Goal: Find specific page/section: Find specific page/section

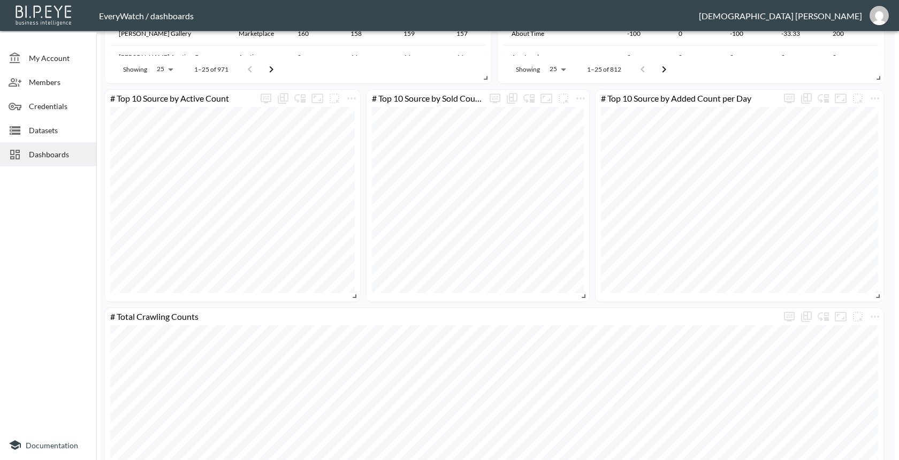
scroll to position [1146, 0]
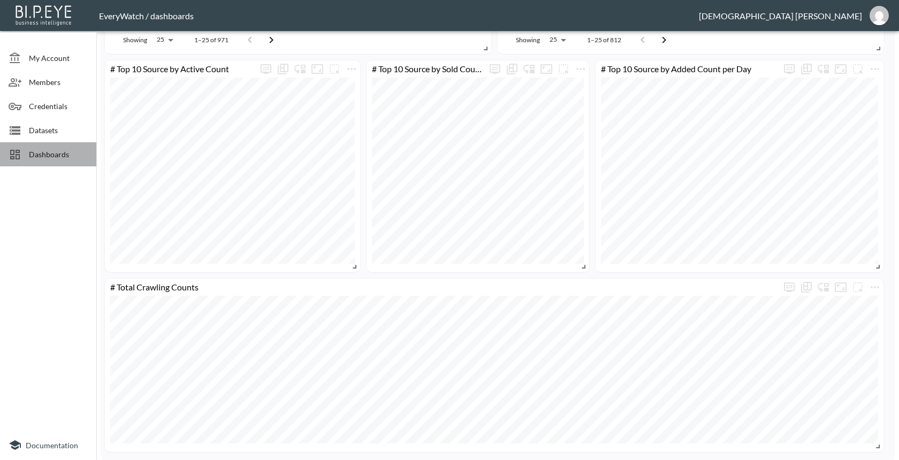
click at [52, 149] on span "Dashboards" at bounding box center [58, 154] width 59 height 11
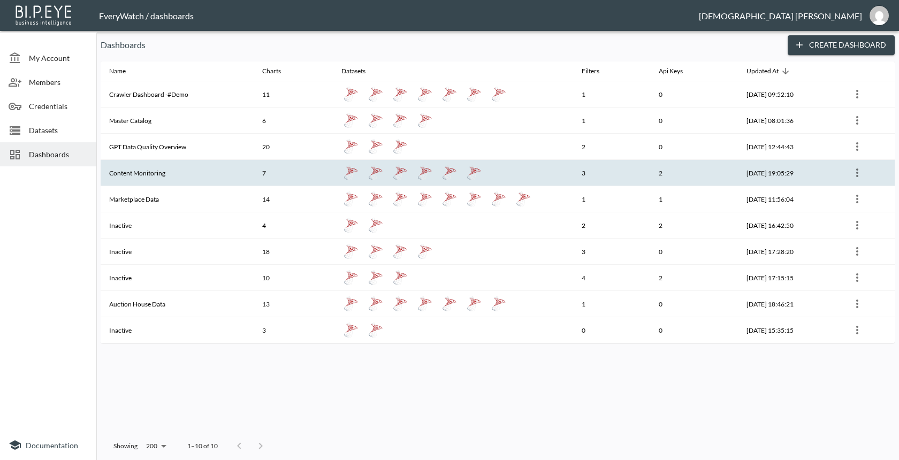
click at [278, 175] on th "7" at bounding box center [293, 173] width 79 height 26
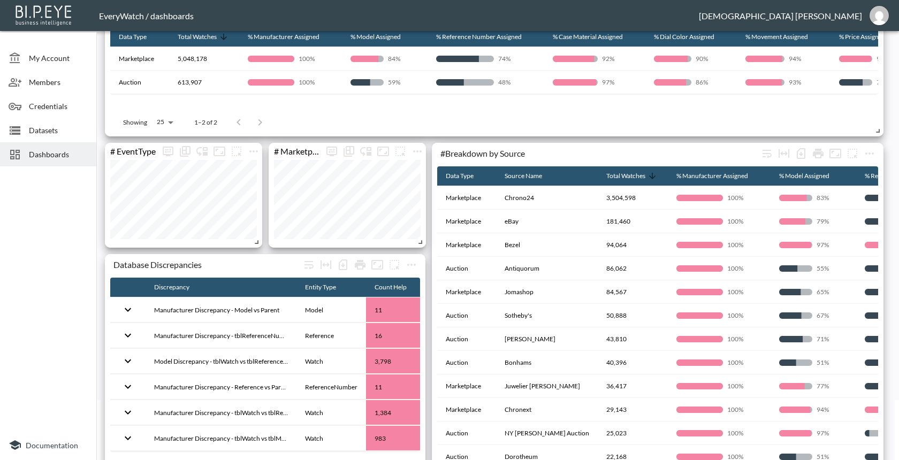
scroll to position [66, 0]
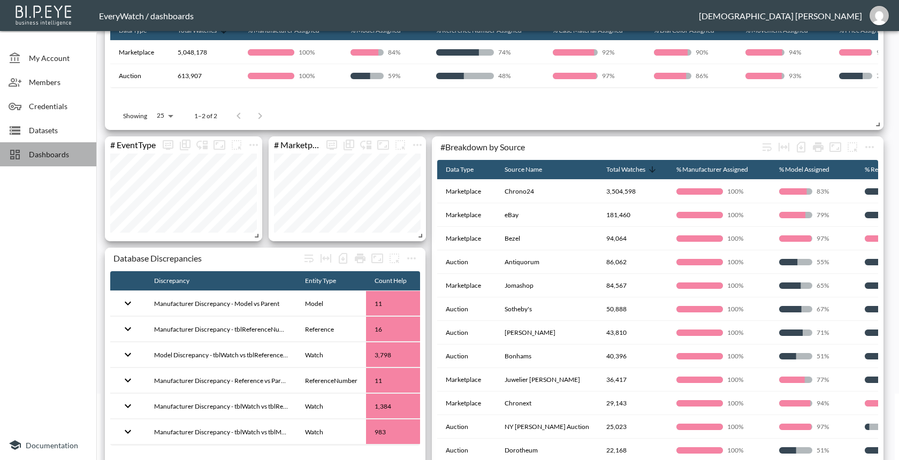
click at [76, 155] on span "Dashboards" at bounding box center [58, 154] width 59 height 11
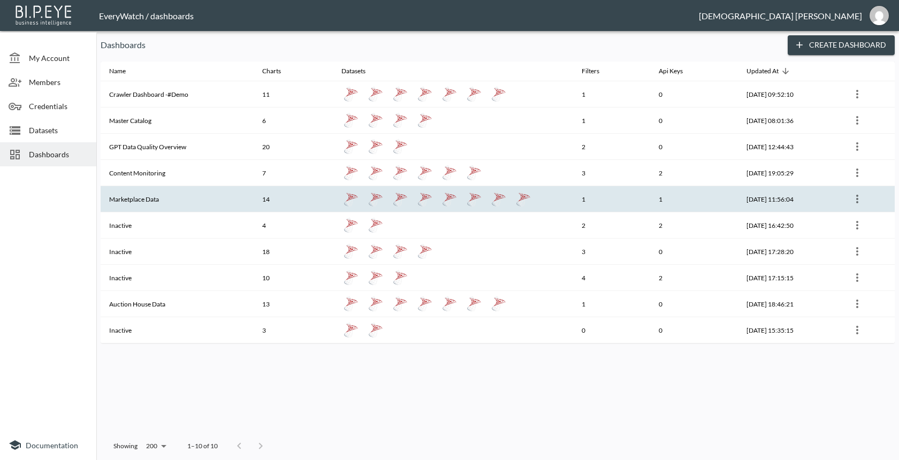
click at [191, 198] on th "Marketplace Data" at bounding box center [177, 199] width 153 height 26
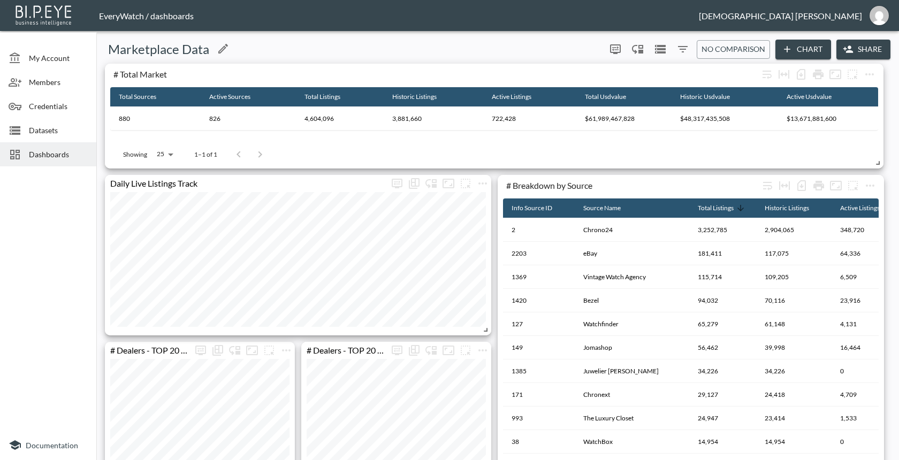
click at [288, 41] on div "Marketplace Data" at bounding box center [351, 49] width 501 height 17
